Goal: Transaction & Acquisition: Book appointment/travel/reservation

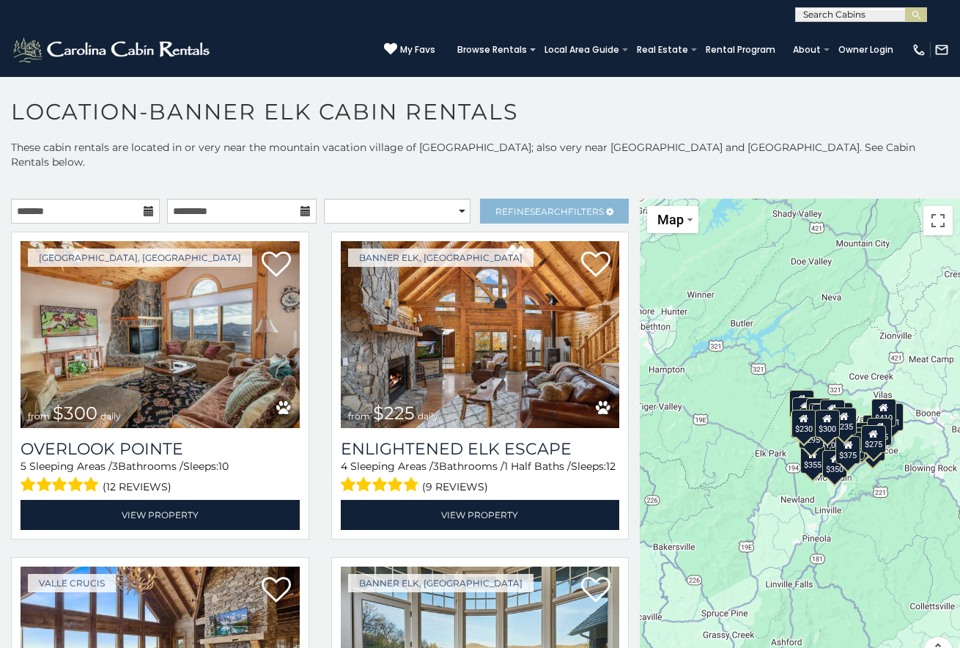
click at [520, 206] on span "Refine Search Filters" at bounding box center [549, 211] width 108 height 11
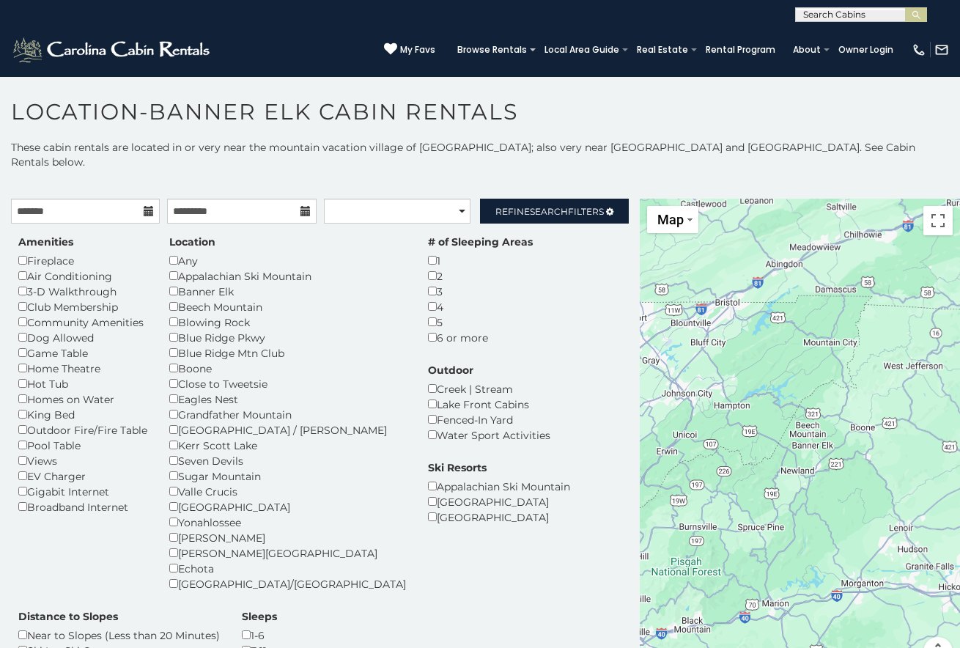
click at [179, 360] on div "Boone" at bounding box center [287, 367] width 237 height 15
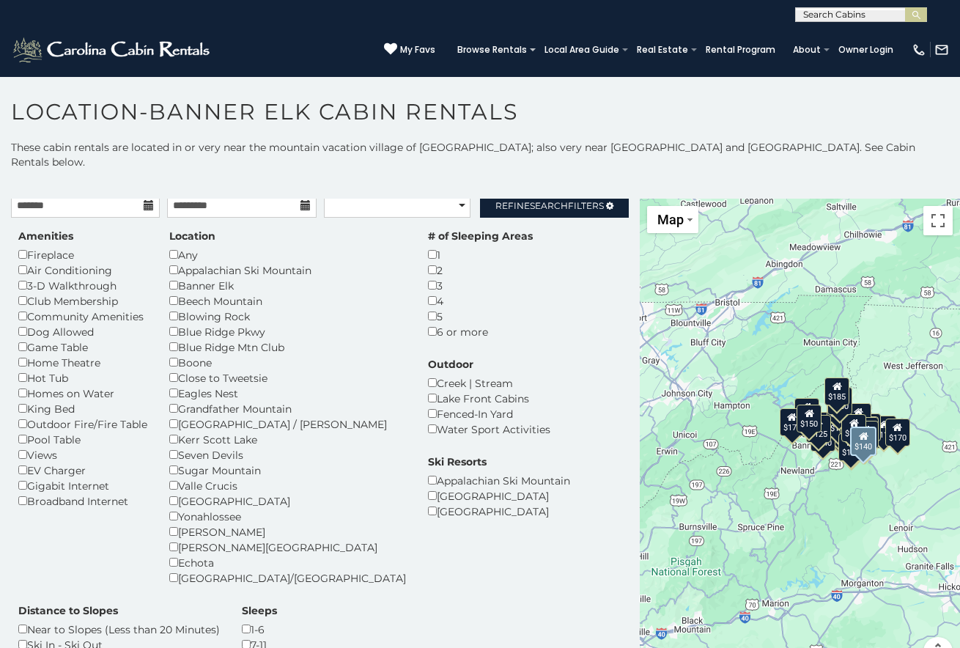
scroll to position [4, 0]
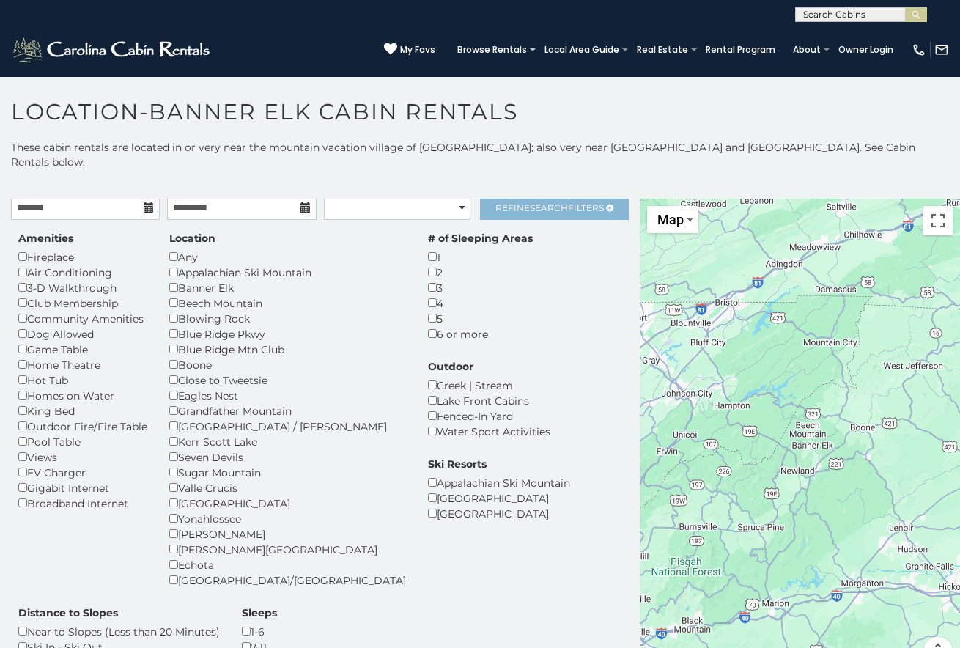
click at [544, 202] on span "Search" at bounding box center [549, 207] width 38 height 11
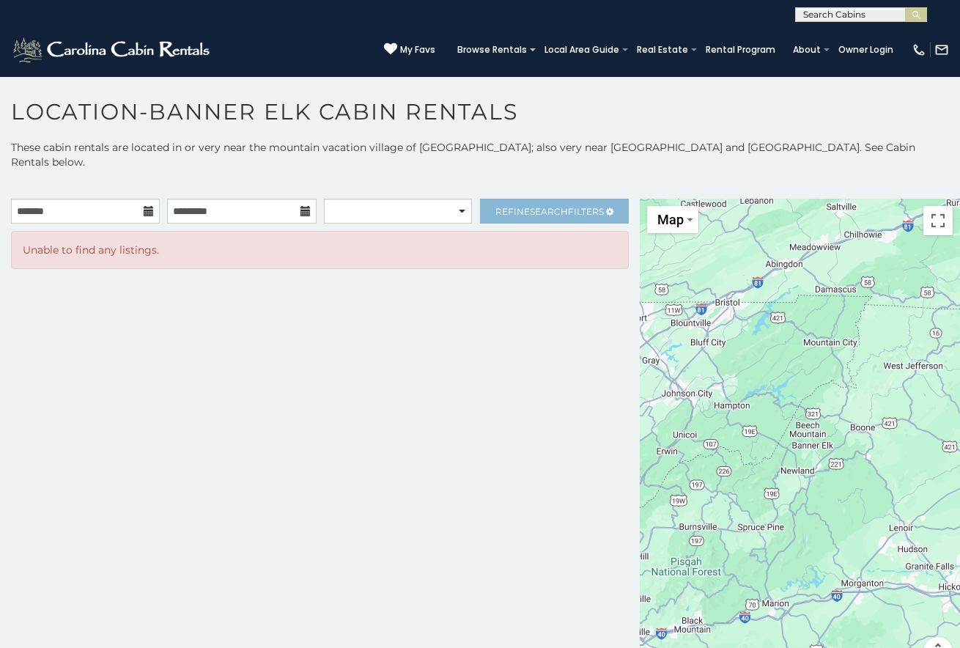
click at [544, 206] on span "Search" at bounding box center [549, 211] width 38 height 11
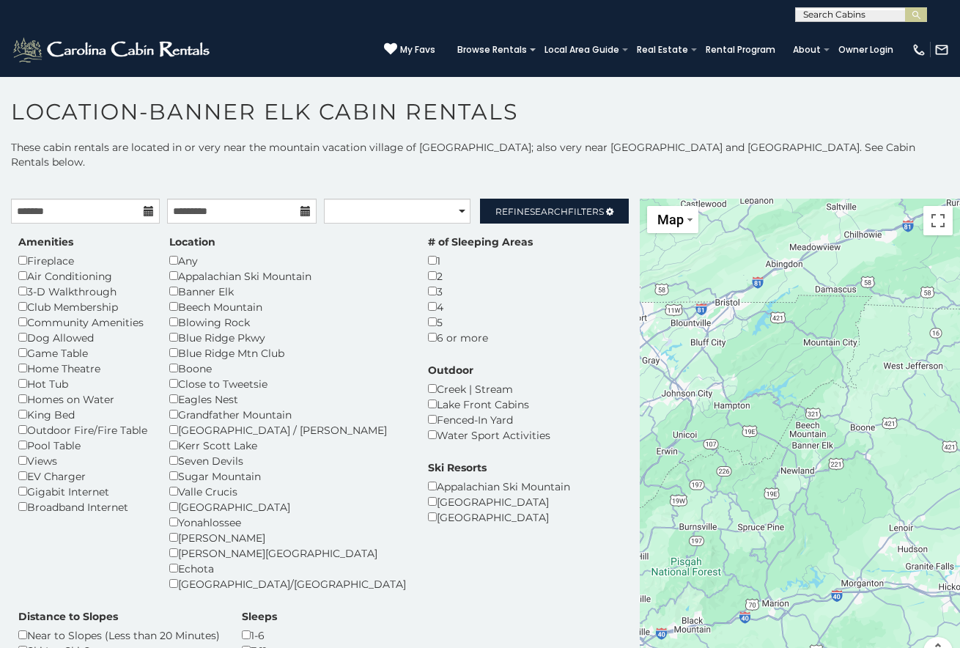
click at [175, 284] on div "Banner Elk" at bounding box center [287, 291] width 237 height 15
click at [179, 284] on div "Banner Elk" at bounding box center [287, 291] width 237 height 15
click at [180, 360] on div "Boone" at bounding box center [287, 367] width 237 height 15
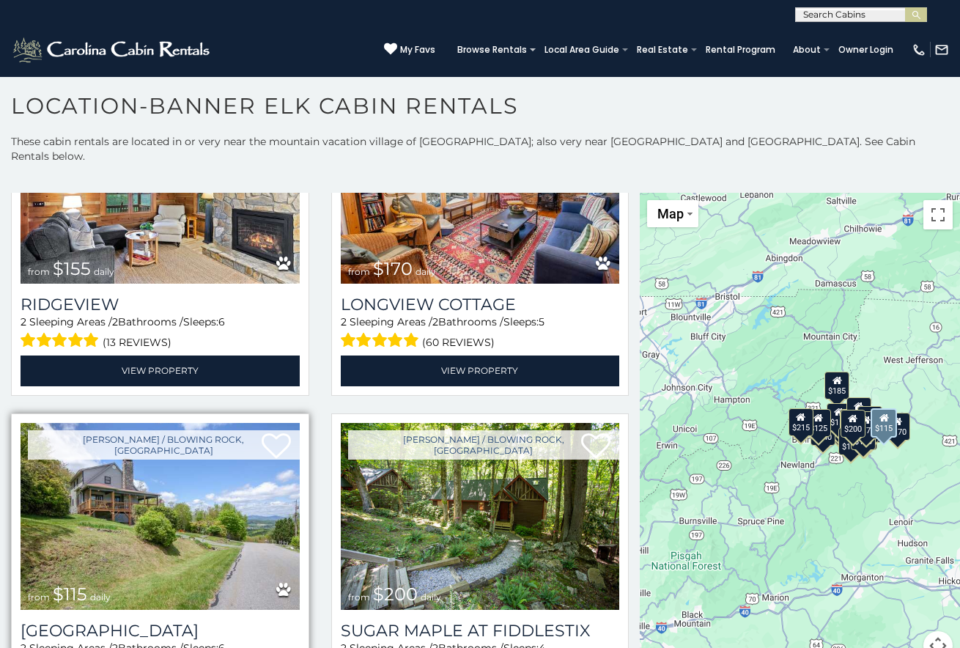
scroll to position [6, 0]
click at [215, 423] on img at bounding box center [160, 516] width 279 height 187
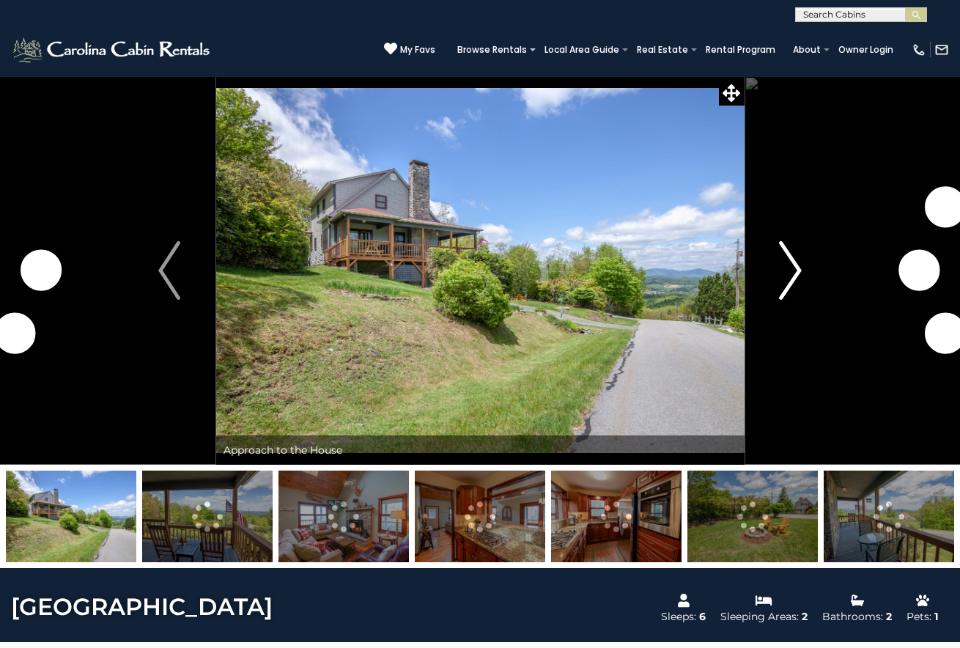
click at [785, 283] on img "Next" at bounding box center [791, 270] width 22 height 59
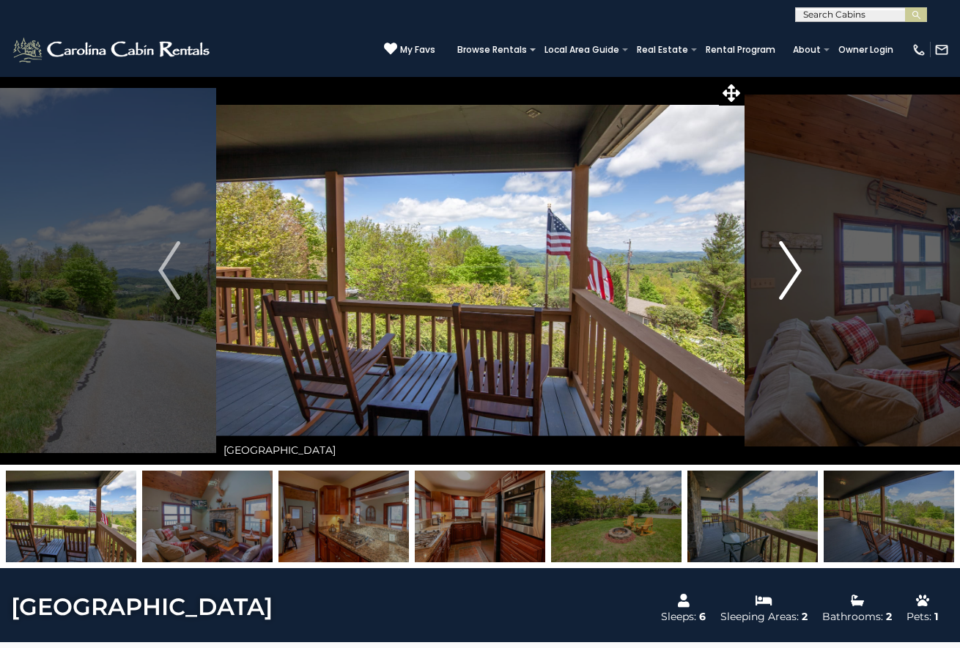
click at [787, 283] on img "Next" at bounding box center [791, 270] width 22 height 59
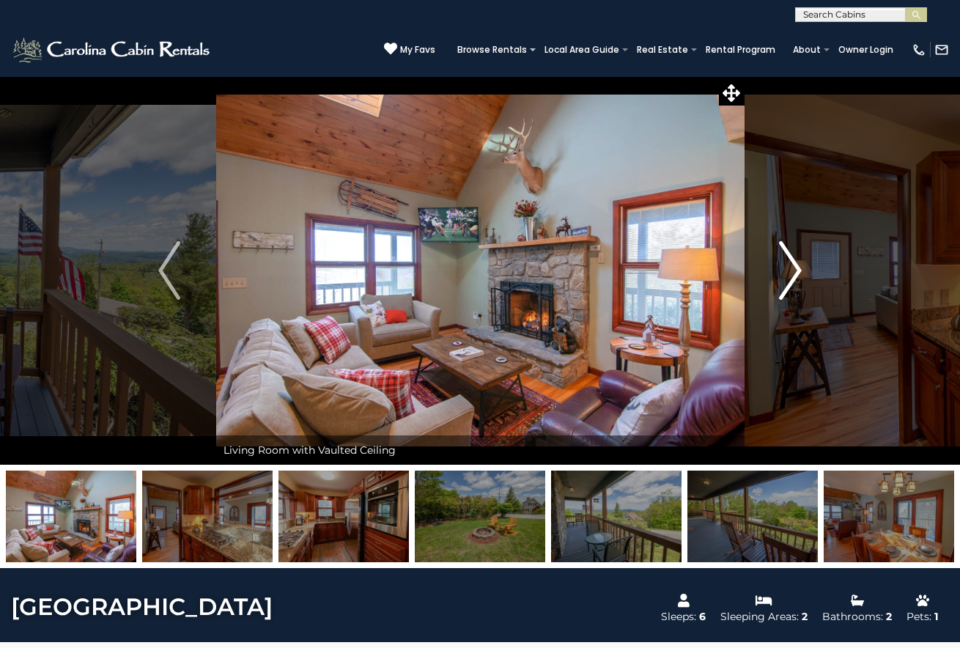
click at [785, 282] on img "Next" at bounding box center [791, 270] width 22 height 59
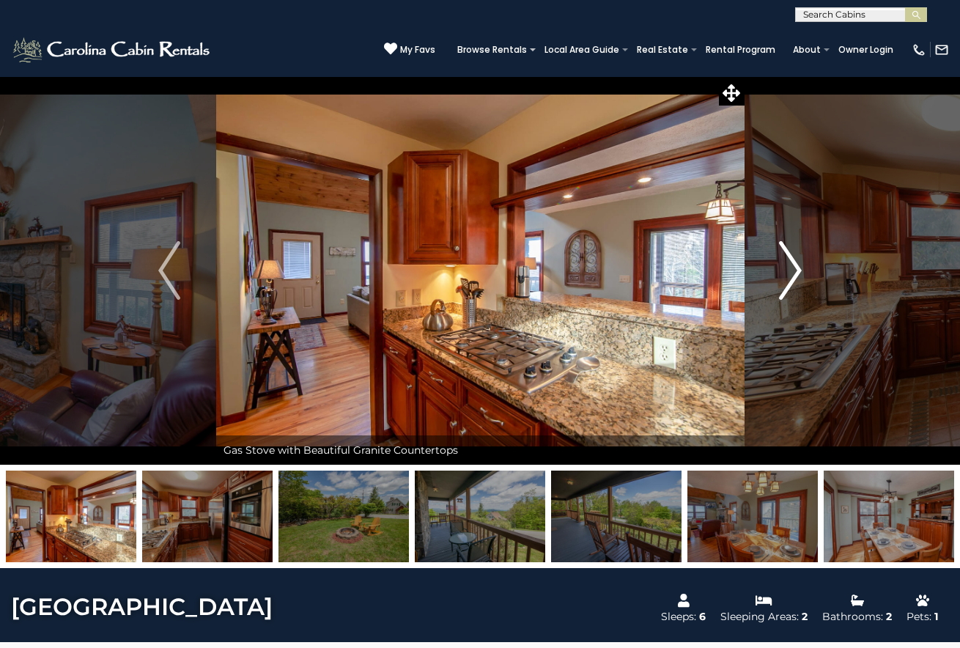
click at [790, 282] on img "Next" at bounding box center [791, 270] width 22 height 59
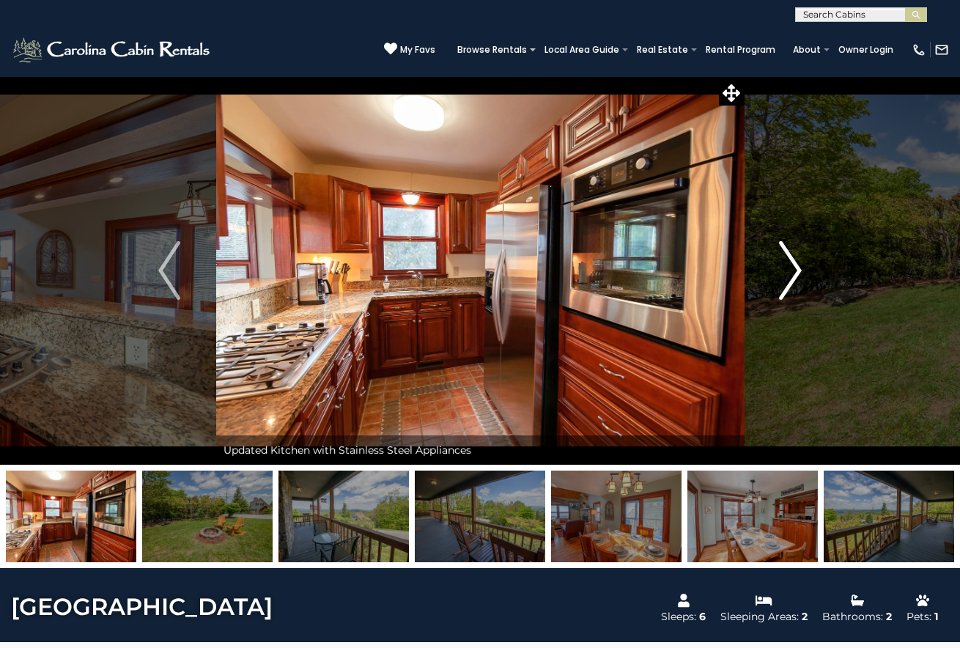
click at [796, 278] on img "Next" at bounding box center [791, 270] width 22 height 59
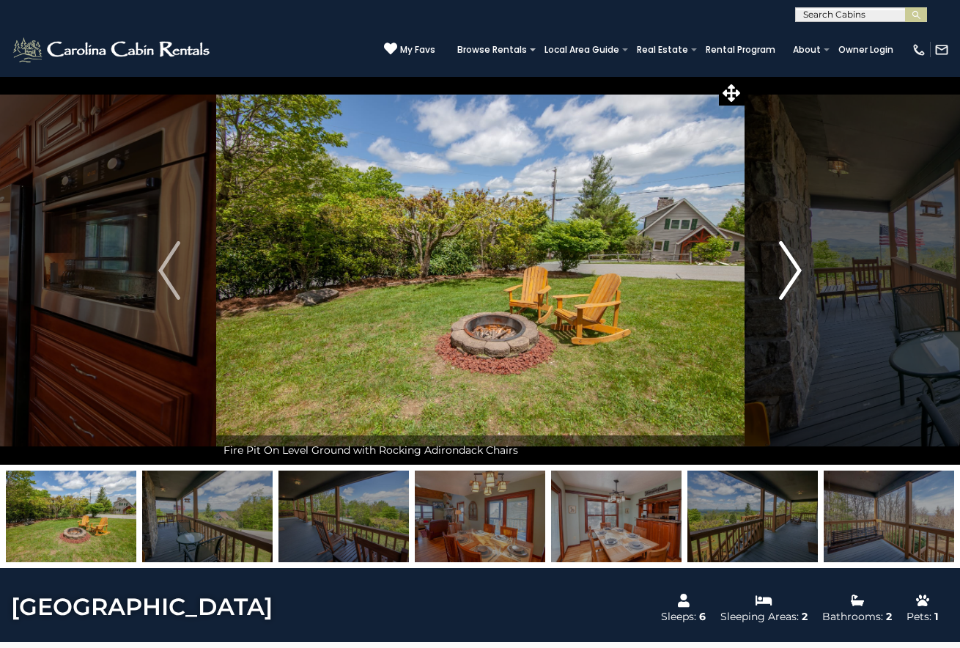
click at [796, 278] on img "Next" at bounding box center [791, 270] width 22 height 59
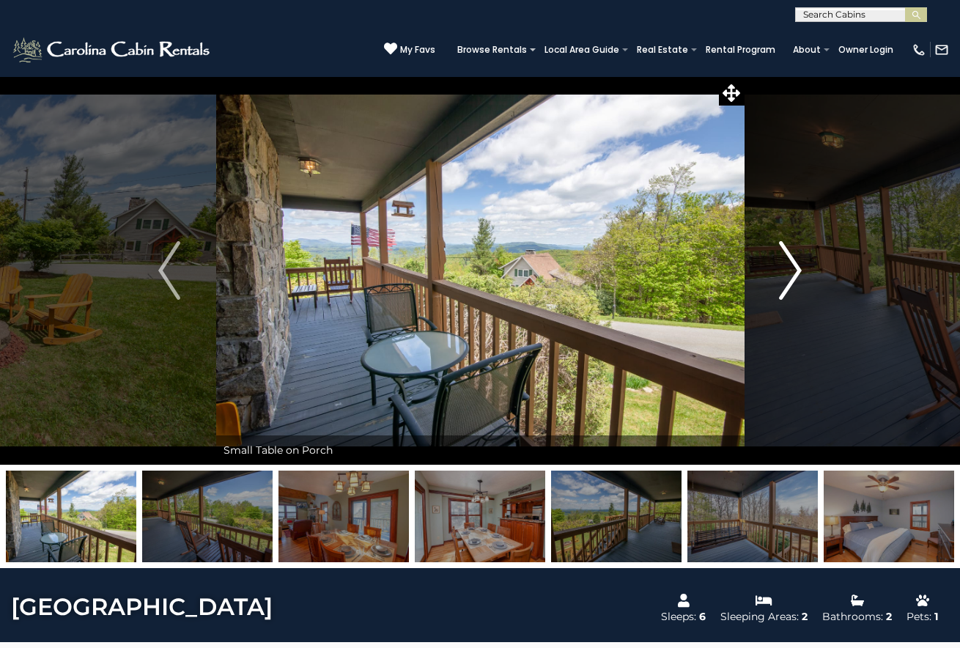
click at [796, 278] on img "Next" at bounding box center [791, 270] width 22 height 59
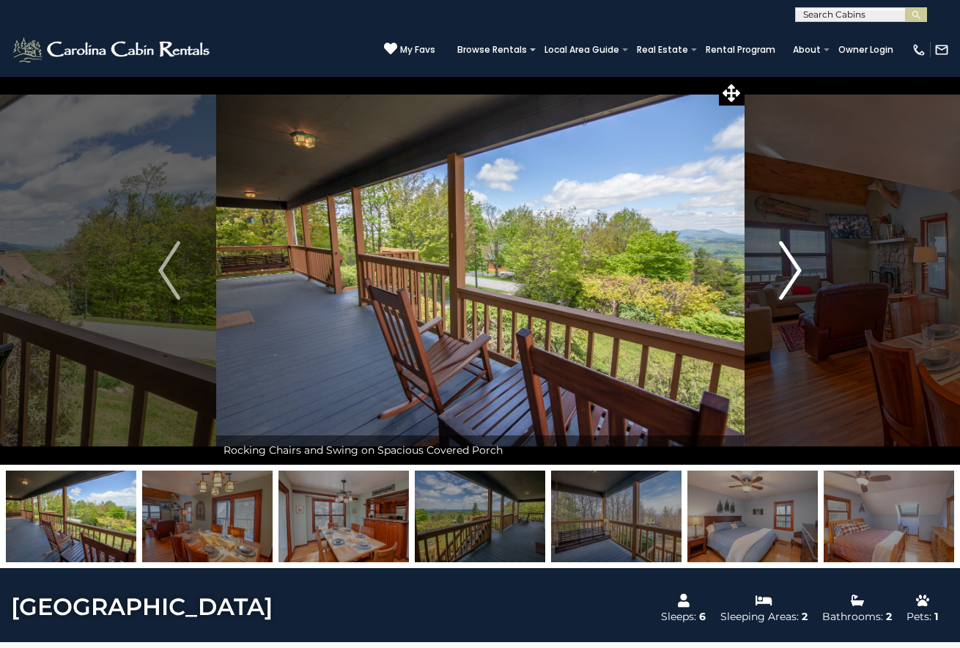
click at [796, 278] on img "Next" at bounding box center [791, 270] width 22 height 59
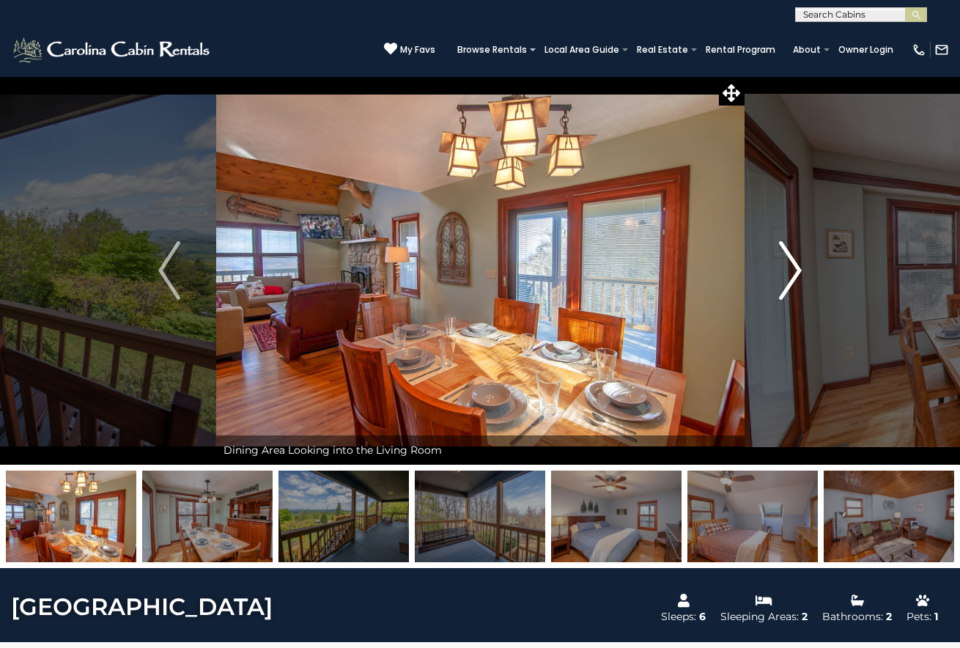
click at [796, 278] on img "Next" at bounding box center [791, 270] width 22 height 59
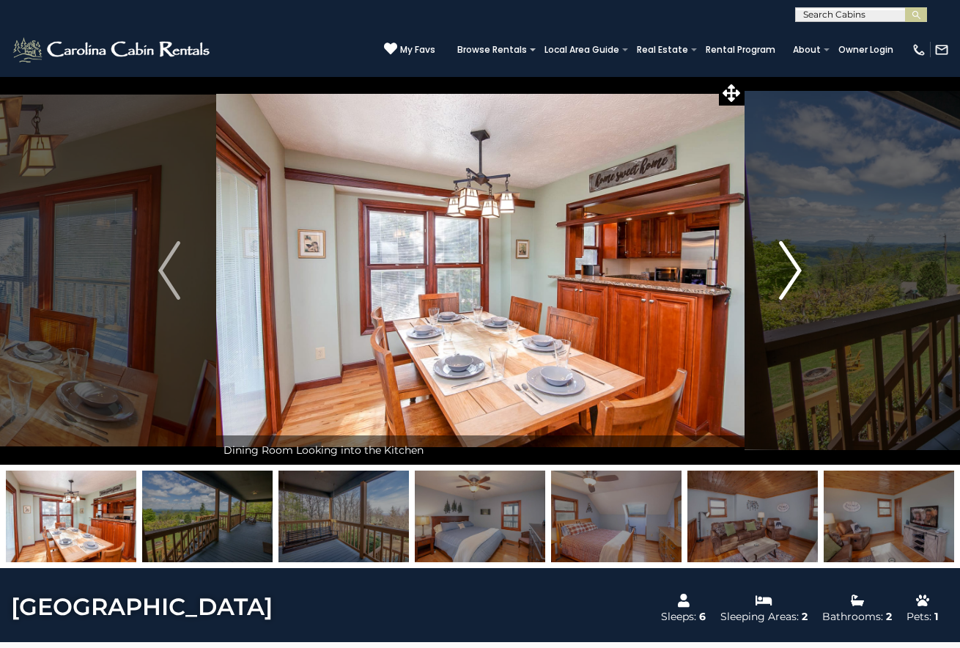
click at [796, 278] on img "Next" at bounding box center [791, 270] width 22 height 59
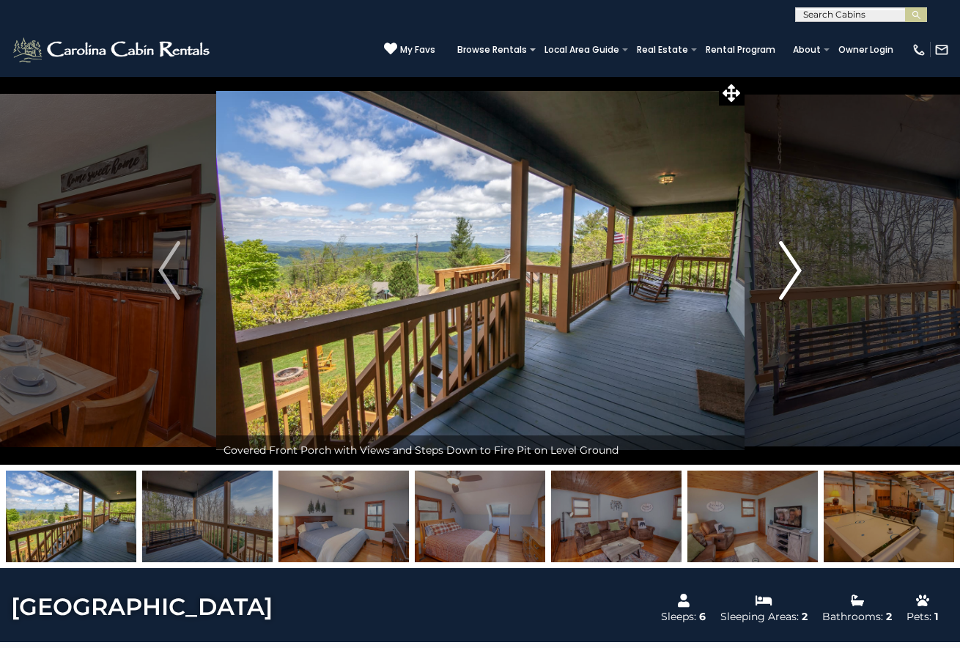
click at [796, 278] on img "Next" at bounding box center [791, 270] width 22 height 59
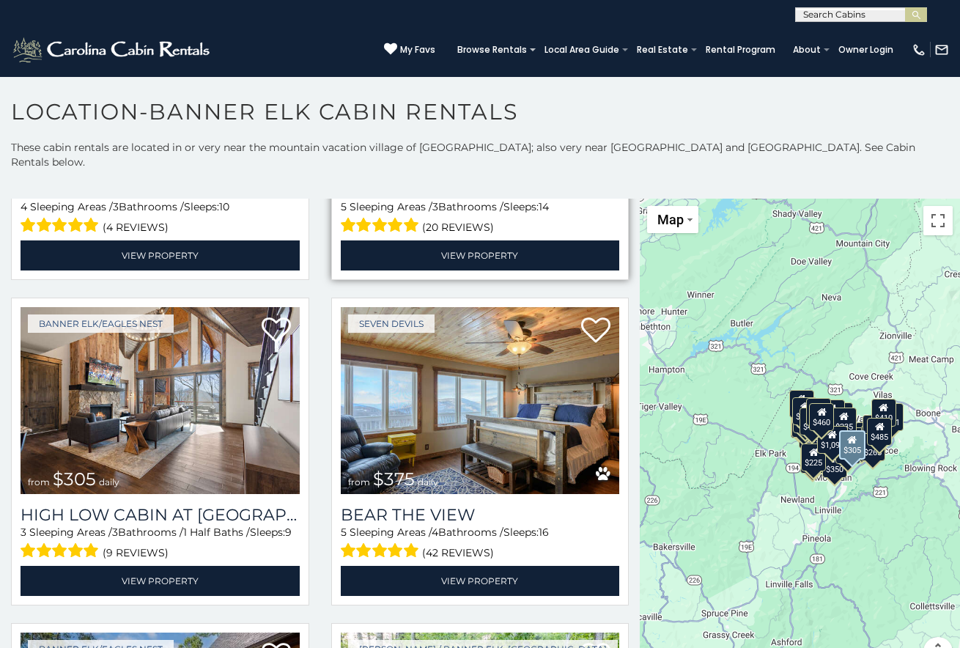
scroll to position [3527, 0]
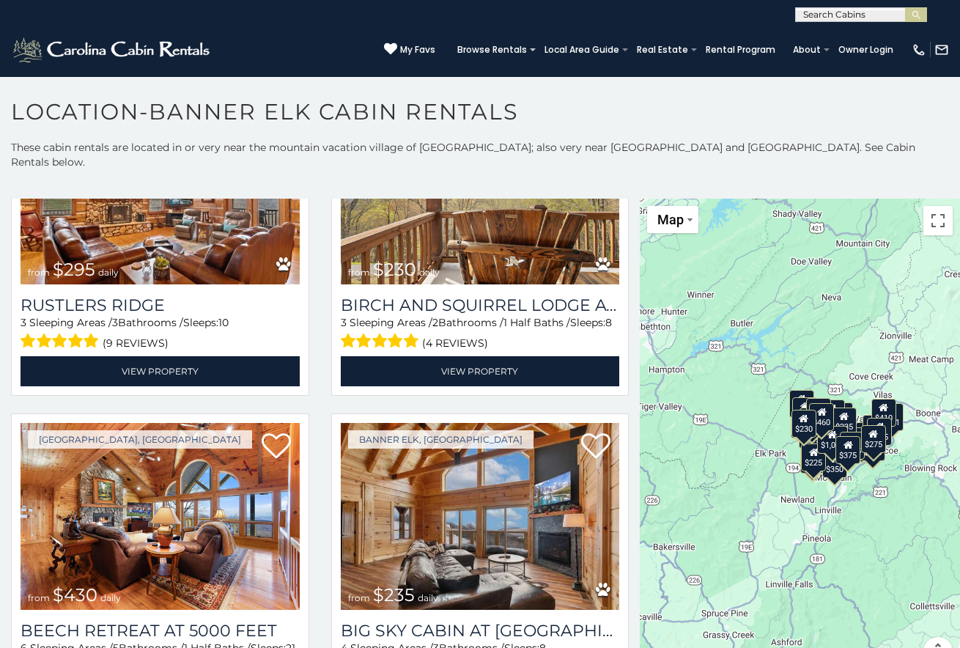
scroll to position [4373, 0]
